Goal: Find specific page/section: Find specific page/section

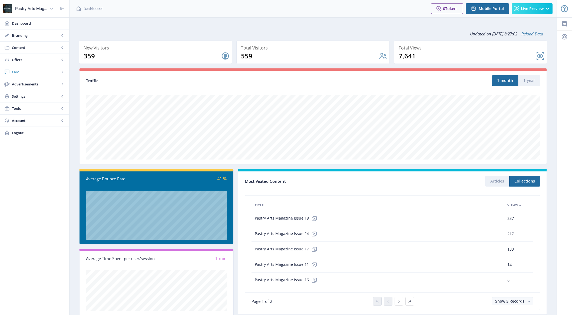
click at [23, 69] on span "CRM" at bounding box center [36, 71] width 48 height 5
click at [23, 88] on link "Readers" at bounding box center [34, 84] width 58 height 12
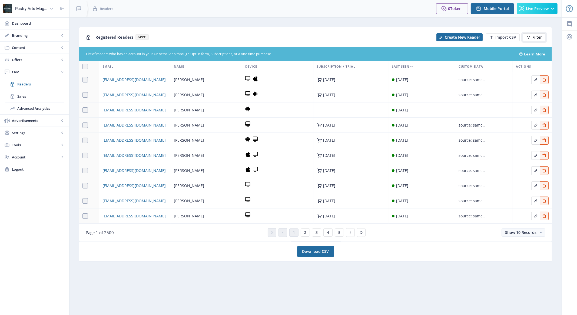
click at [532, 37] on button "Filter" at bounding box center [534, 37] width 22 height 8
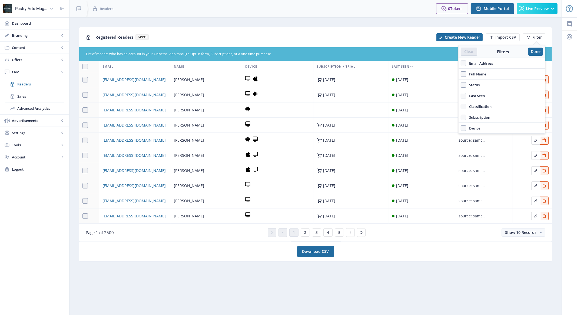
click at [482, 74] on span "Full Name" at bounding box center [476, 74] width 20 height 6
click at [461, 74] on input "Full Name" at bounding box center [460, 74] width 0 height 0
checkbox input "true"
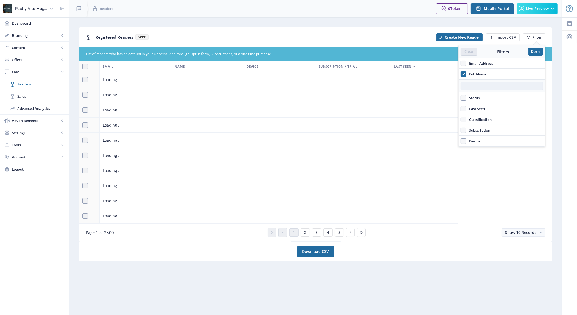
click at [485, 85] on input "text" at bounding box center [501, 86] width 82 height 9
paste input "[PERSON_NAME]"
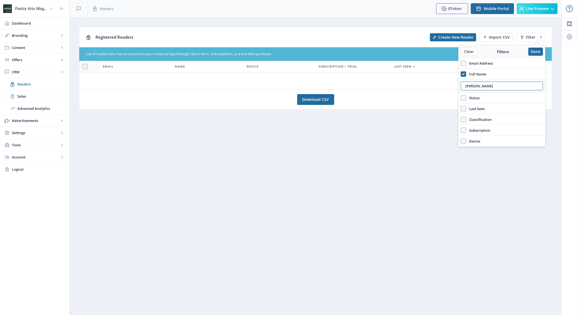
drag, startPoint x: 477, startPoint y: 84, endPoint x: 576, endPoint y: 82, distance: 99.5
click at [576, 82] on nb-layout "Pastry Arts Magazine Dashboard Branding App Appearance Brand Brief Pages SEO We…" at bounding box center [288, 157] width 577 height 315
type input "Athin"
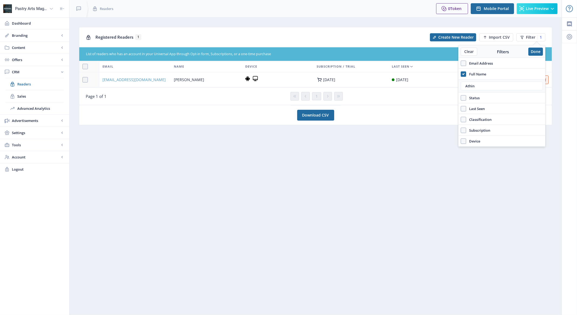
click at [128, 77] on span "[EMAIL_ADDRESS][DOMAIN_NAME]" at bounding box center [133, 79] width 63 height 6
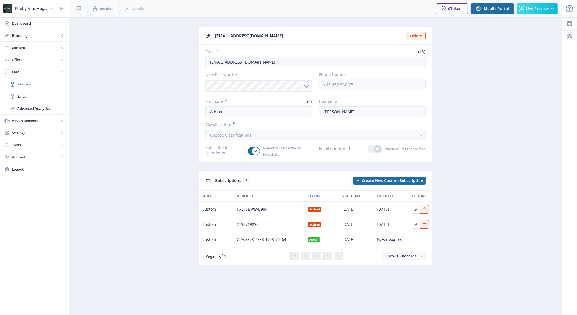
click at [412, 237] on td at bounding box center [420, 239] width 24 height 15
